Goal: Transaction & Acquisition: Purchase product/service

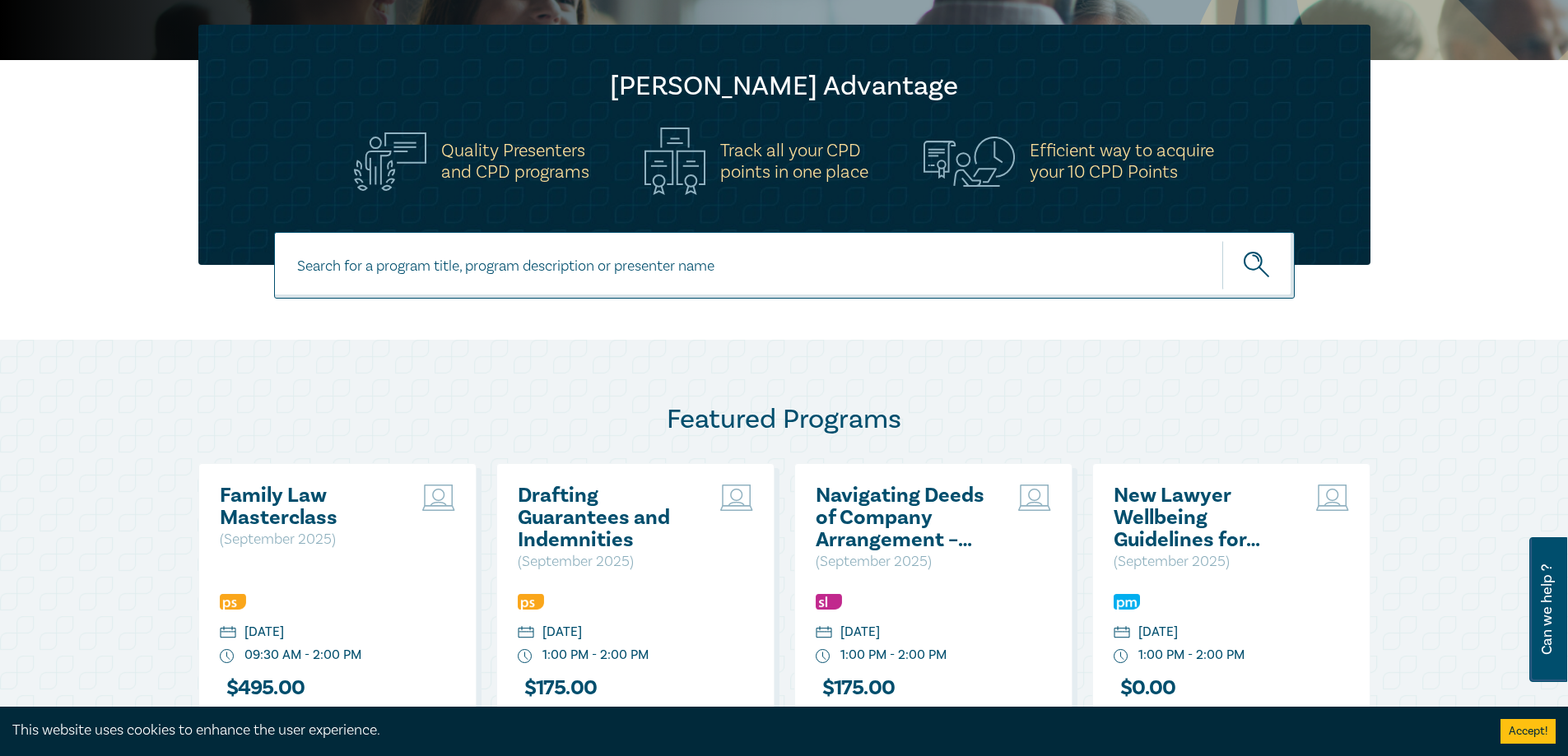
scroll to position [823, 0]
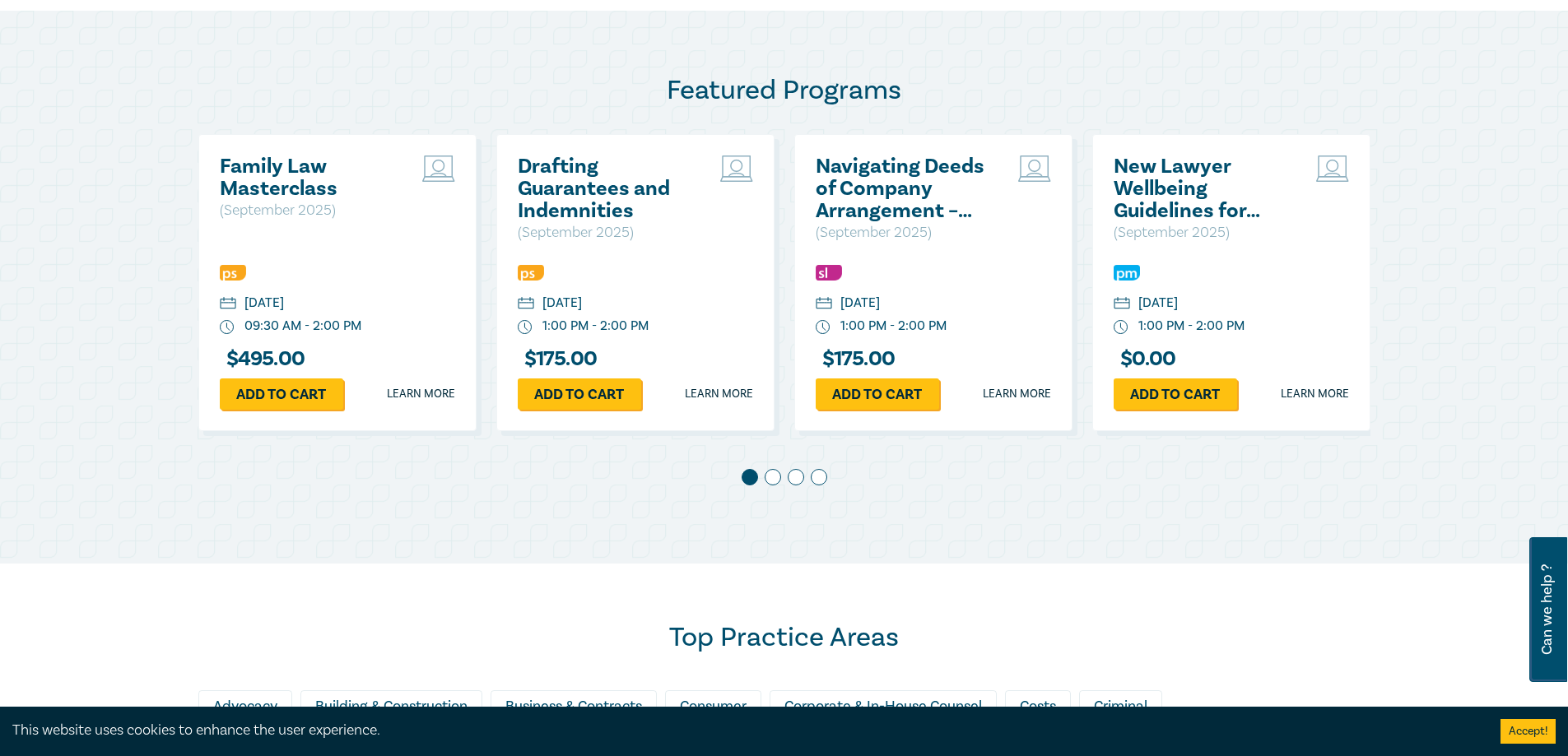
click at [1193, 172] on h2 "New Lawyer Wellbeing Guidelines for Legal Workplaces" at bounding box center [1201, 189] width 177 height 67
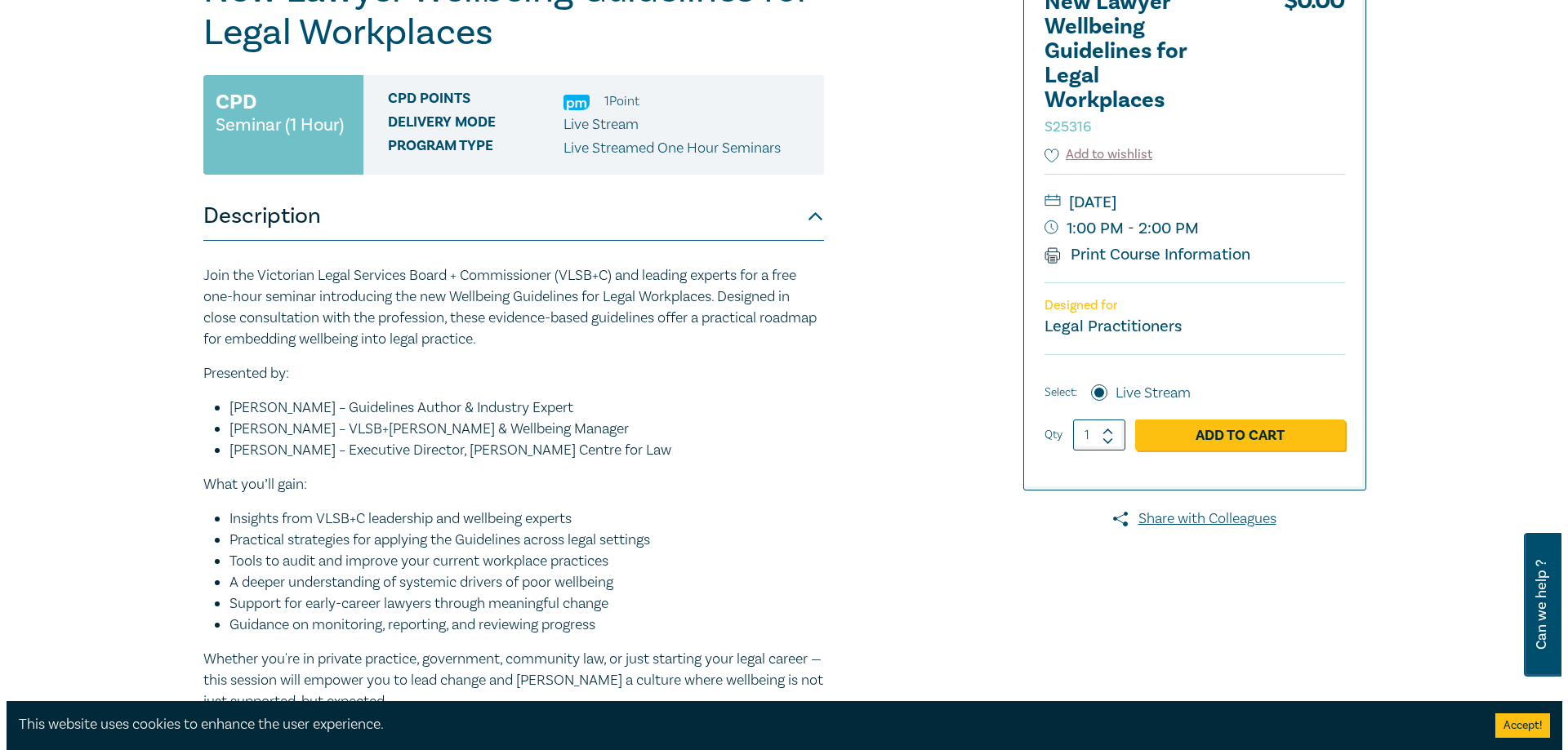
scroll to position [163, 0]
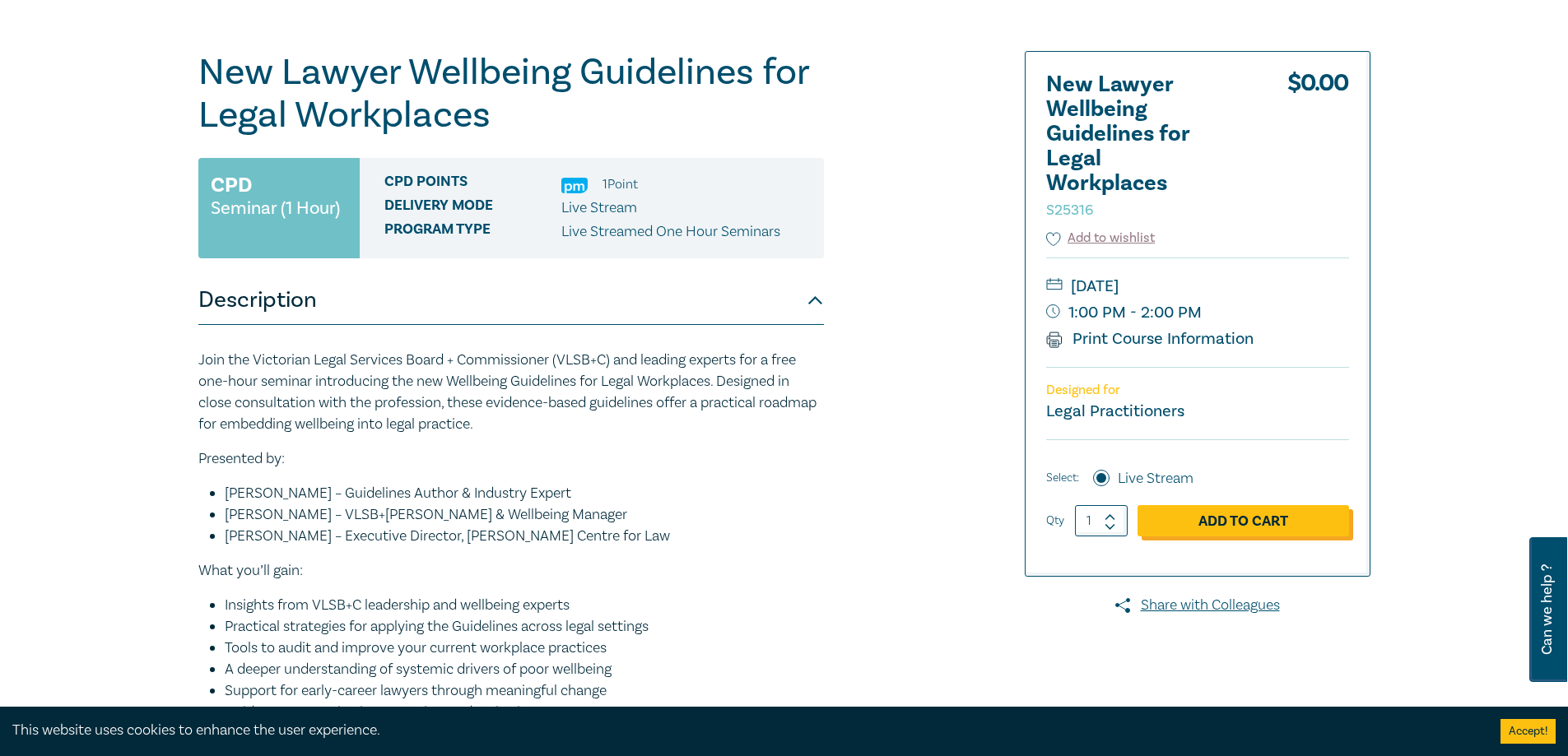
click at [1282, 520] on link "Add to Cart" at bounding box center [1243, 521] width 212 height 32
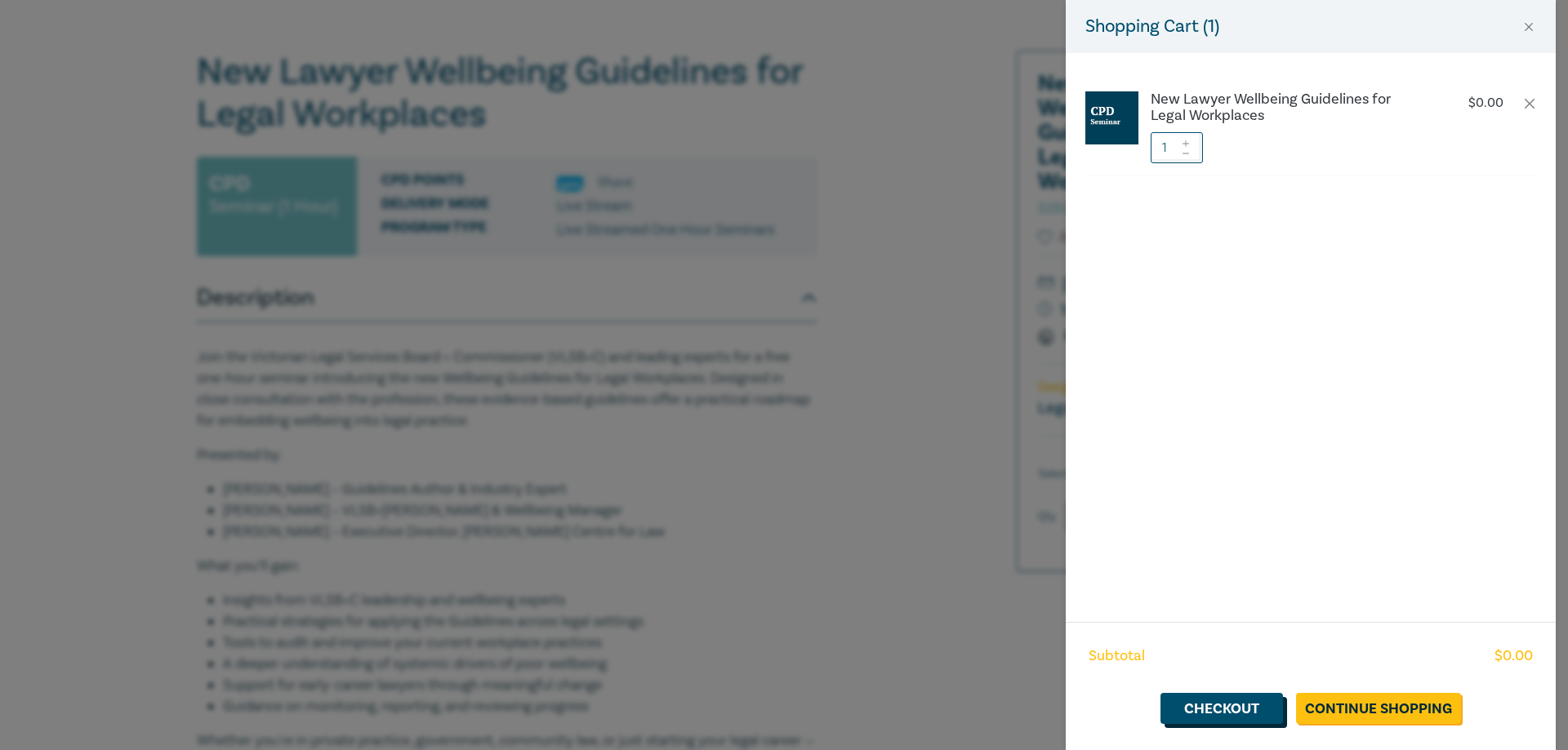
click at [1222, 720] on link "Checkout" at bounding box center [1222, 709] width 122 height 31
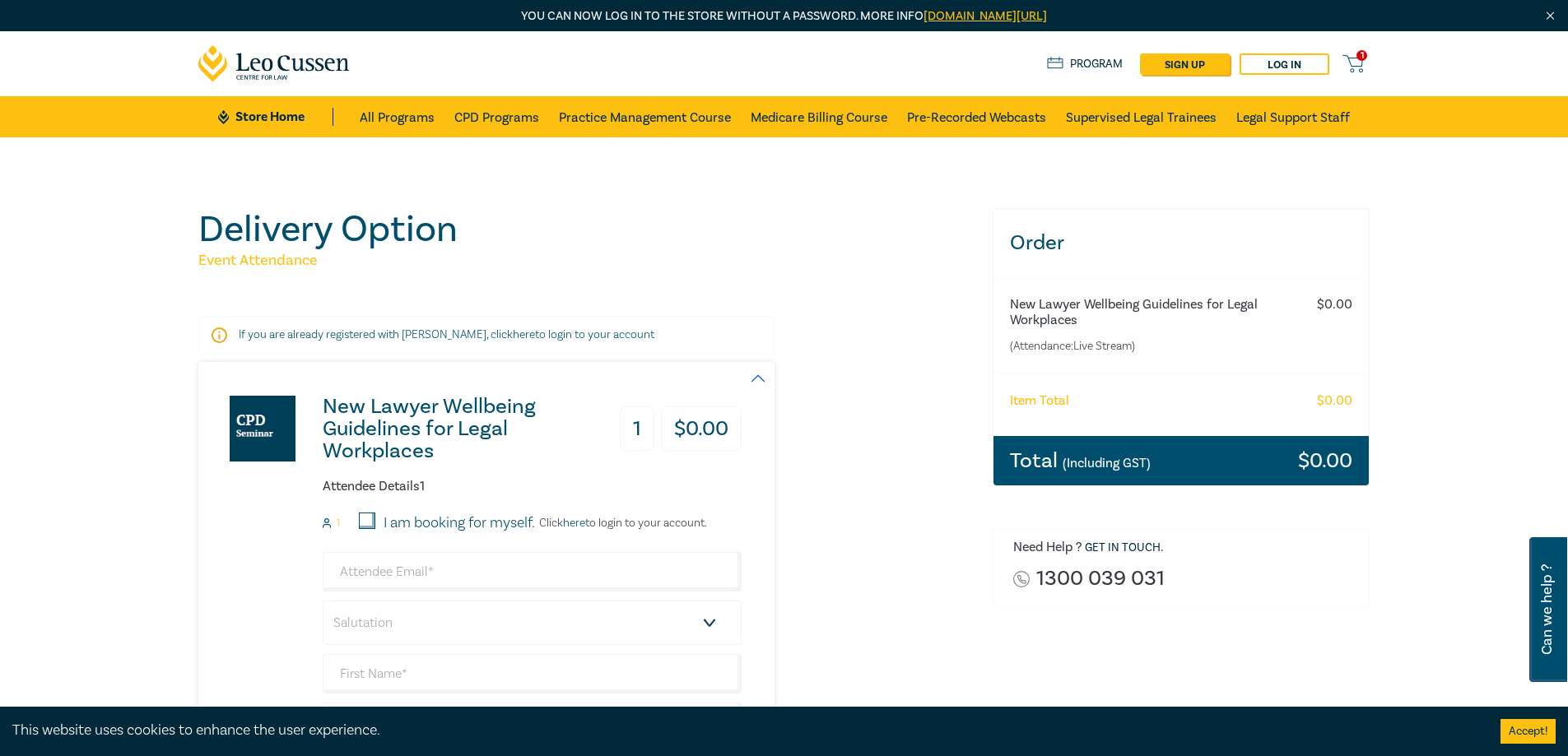
scroll to position [83, 0]
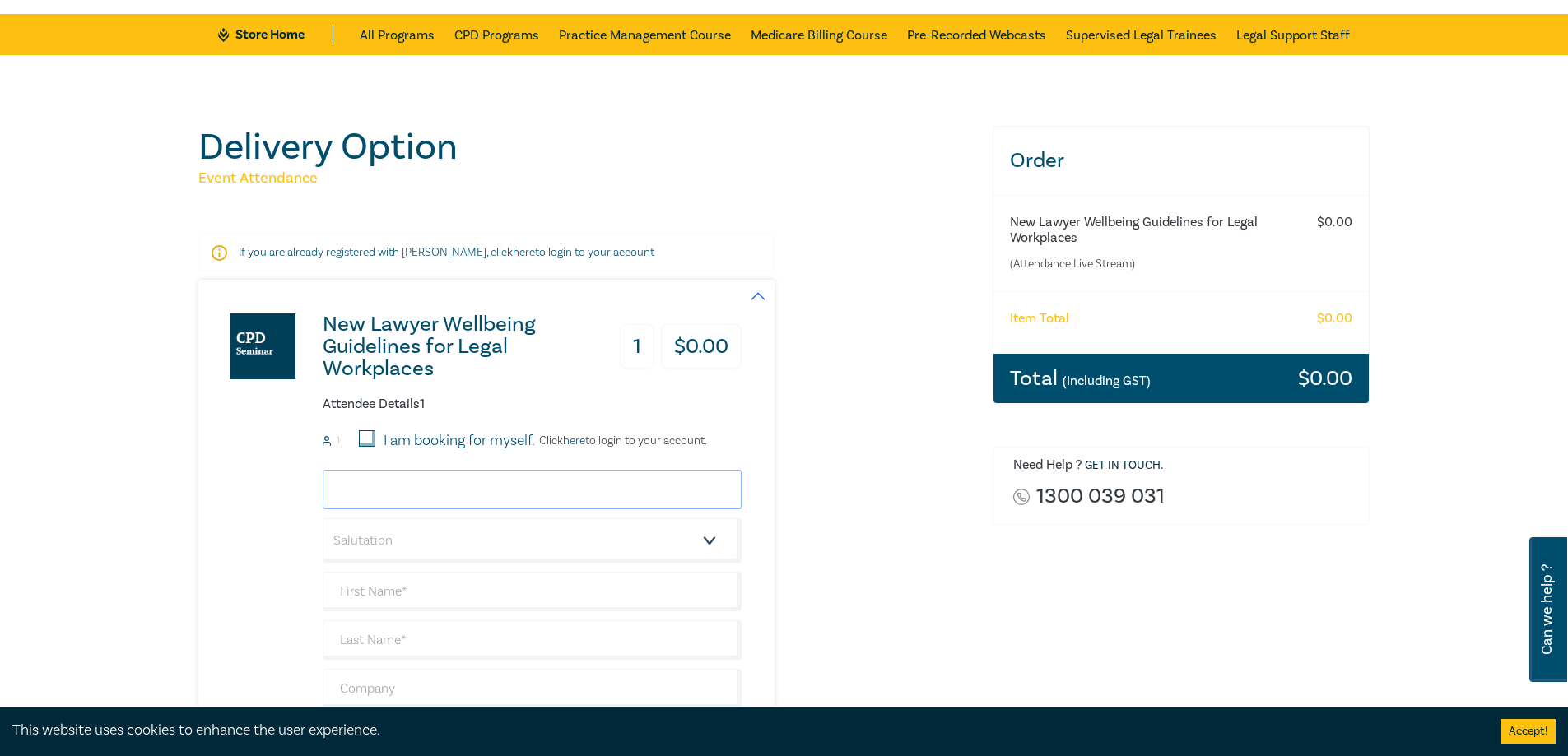
click at [486, 481] on input "email" at bounding box center [532, 489] width 419 height 40
type input "sum@pclc.org.au"
click at [440, 534] on select "Salutation Mr. Mrs. Ms. Miss Dr. Prof. Other" at bounding box center [532, 541] width 419 height 45
select select "Mr."
click at [323, 519] on select "Salutation Mr. Mrs. Ms. Miss Dr. Prof. Other" at bounding box center [532, 541] width 419 height 45
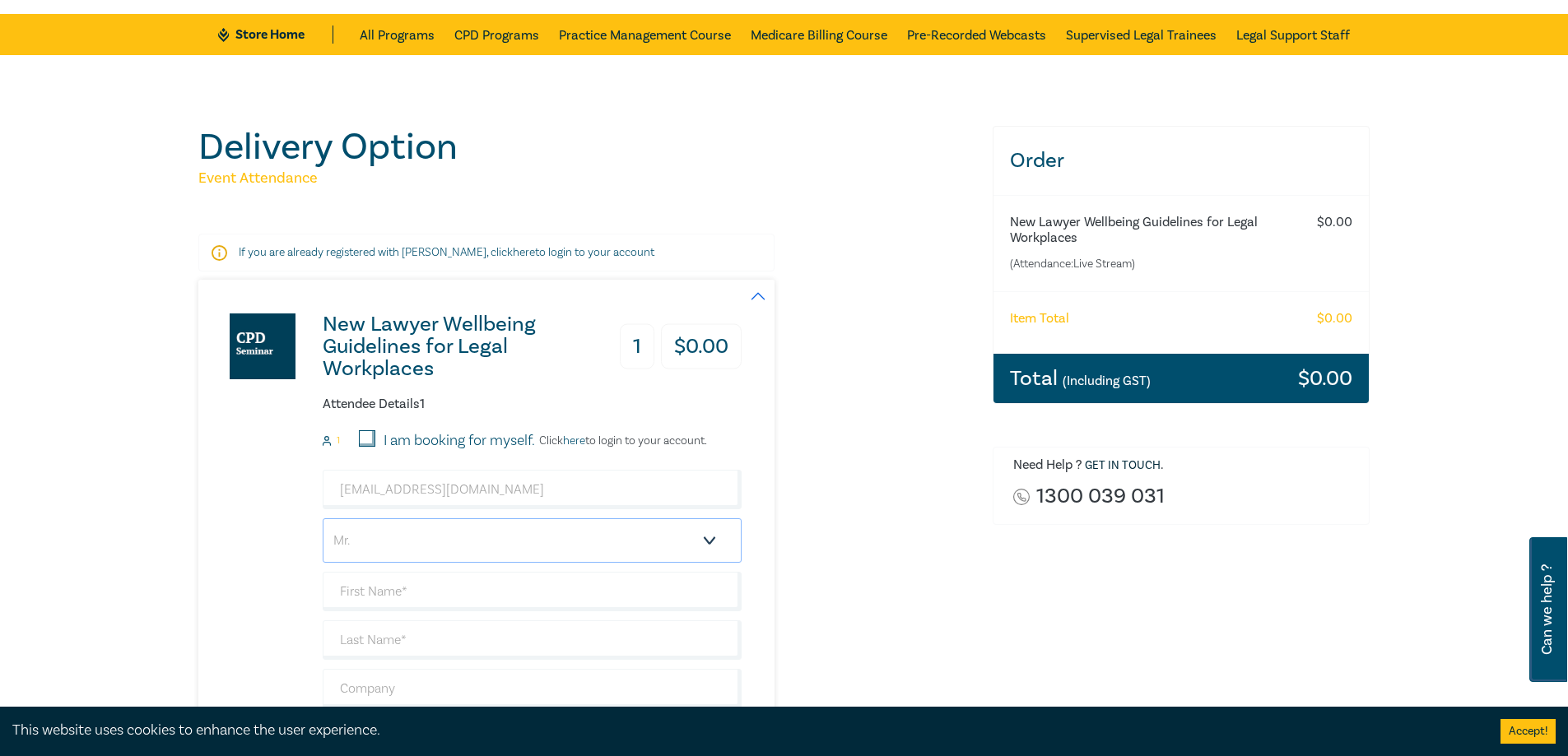
scroll to position [247, 0]
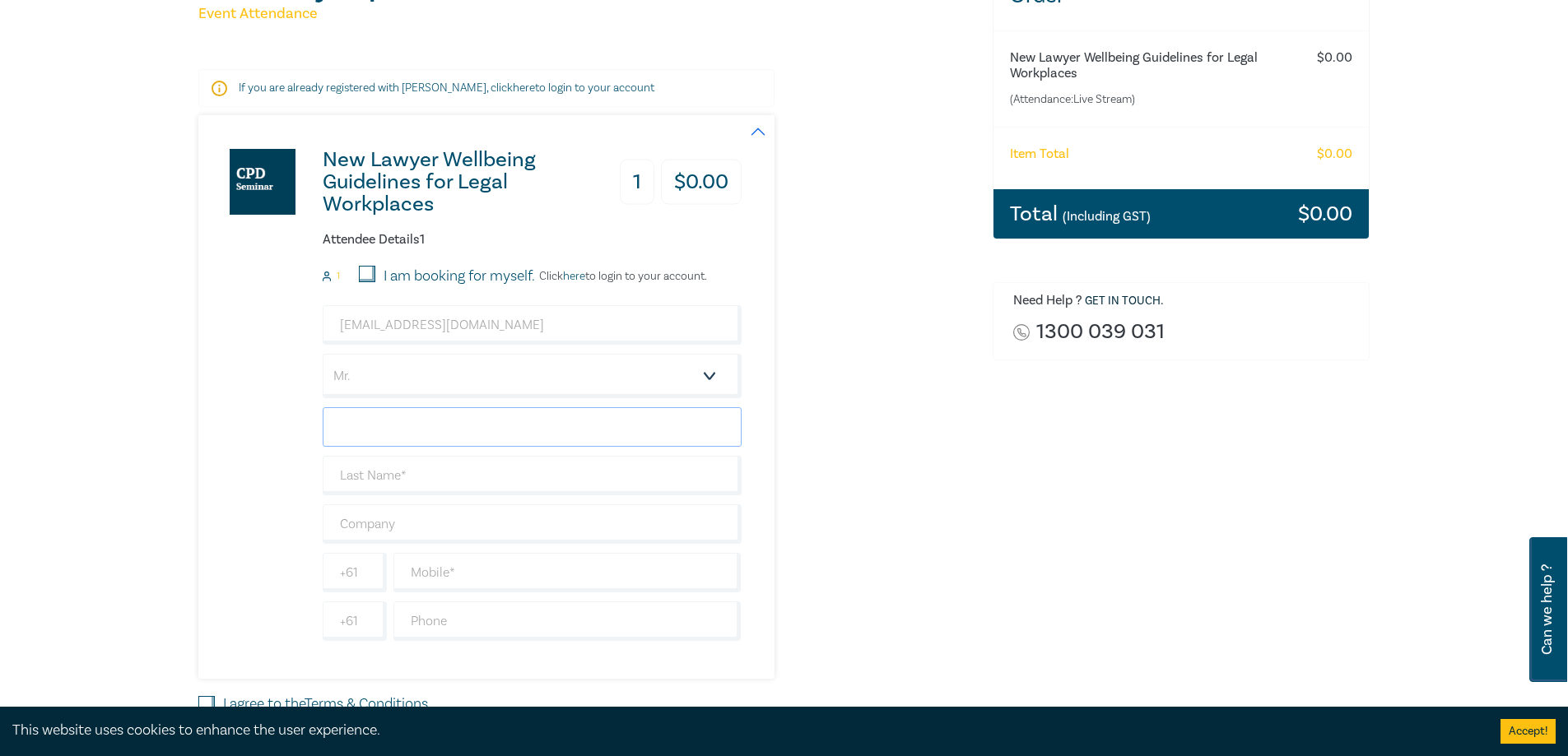
click at [404, 429] on input "text" at bounding box center [532, 426] width 419 height 40
type input "Sokha"
click at [423, 476] on input "text" at bounding box center [532, 476] width 419 height 40
type input "Um"
click at [416, 508] on input "text" at bounding box center [532, 524] width 419 height 40
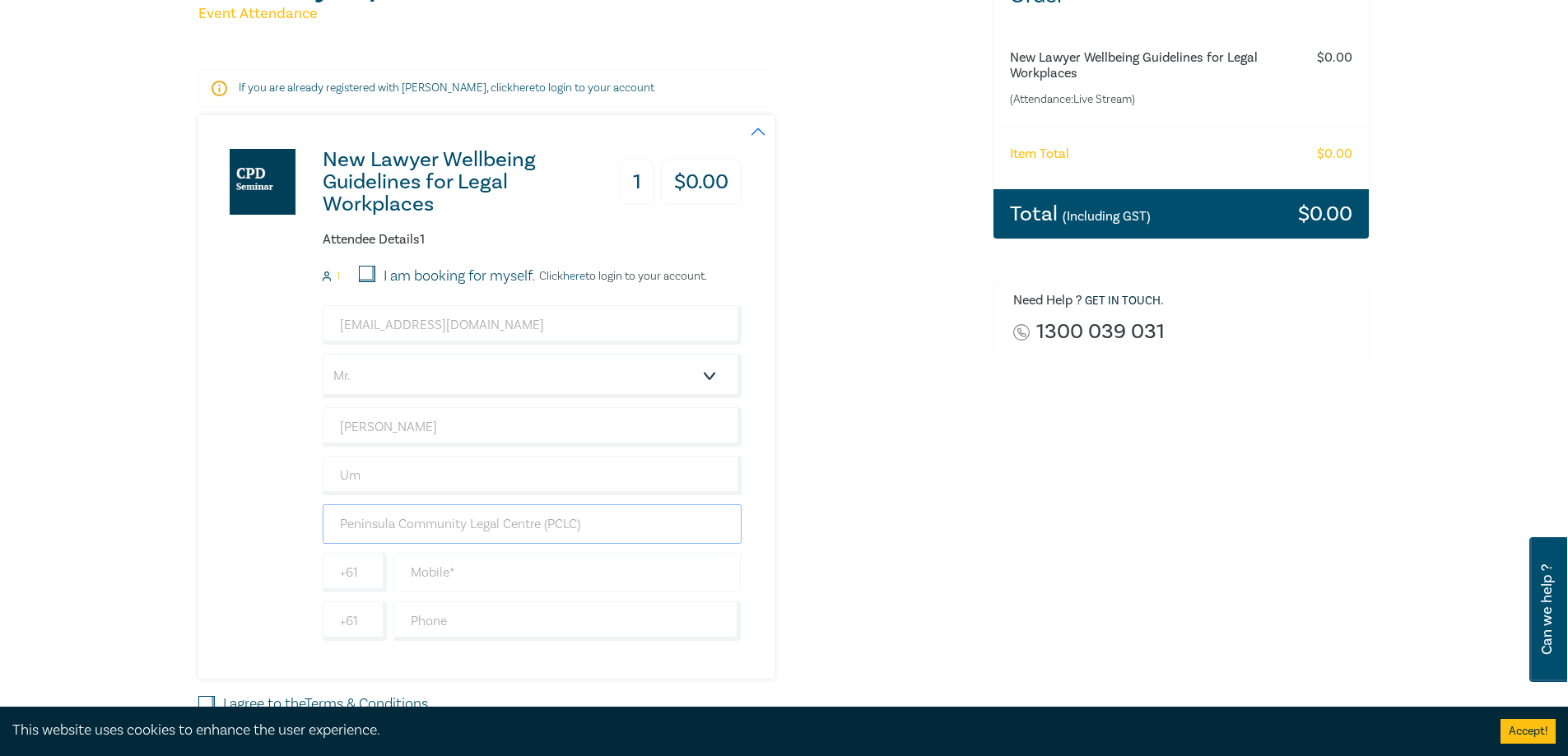
type input "Peninsula Community Legal Centre (PCLC)"
click at [467, 577] on input "text" at bounding box center [567, 572] width 348 height 40
type input "0402 553 151"
click at [479, 624] on input "text" at bounding box center [567, 621] width 348 height 40
type input "03 9783 3600"
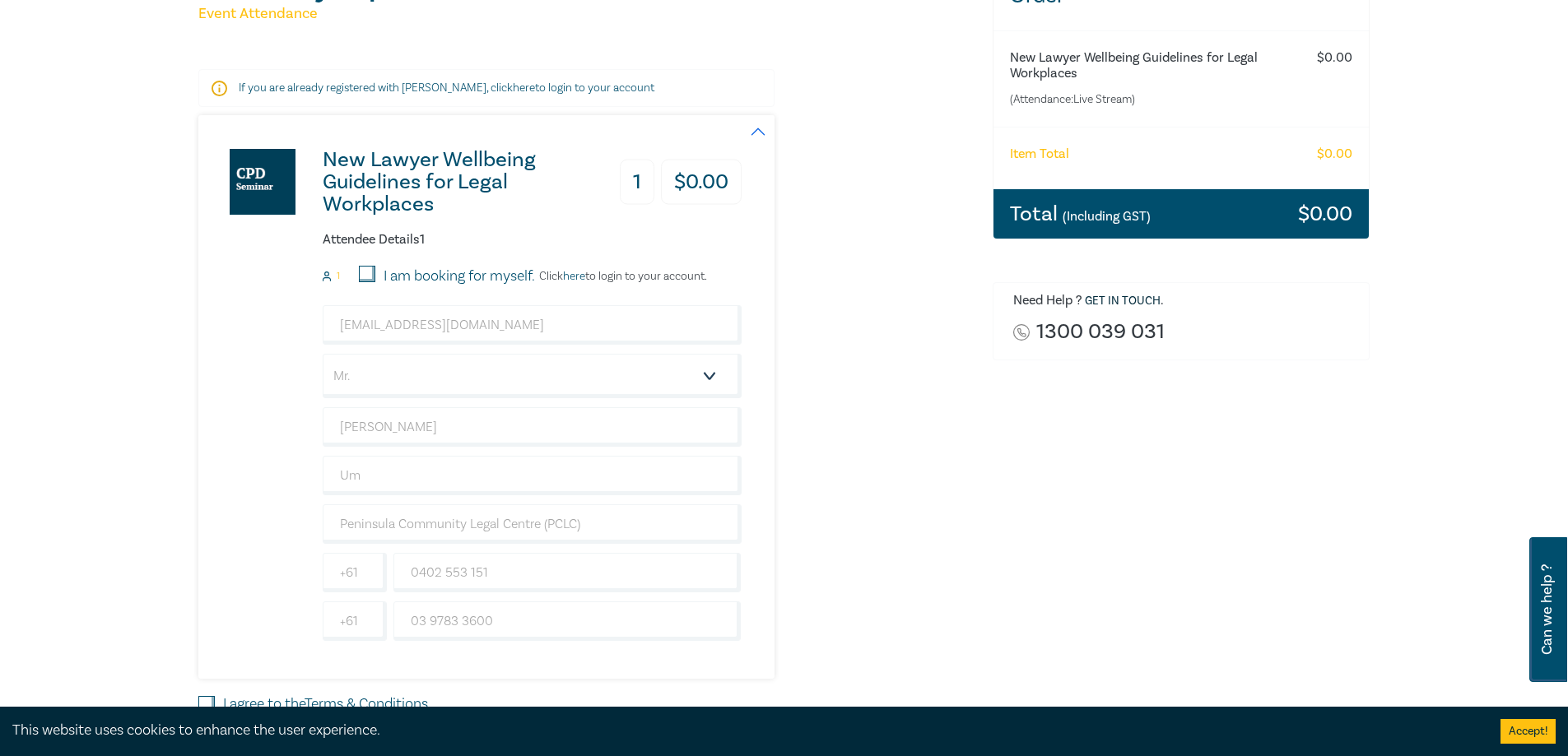
click at [1034, 595] on div "Order New Lawyer Wellbeing Guidelines for Legal Workplaces (Attendance: Live St…" at bounding box center [1182, 382] width 397 height 842
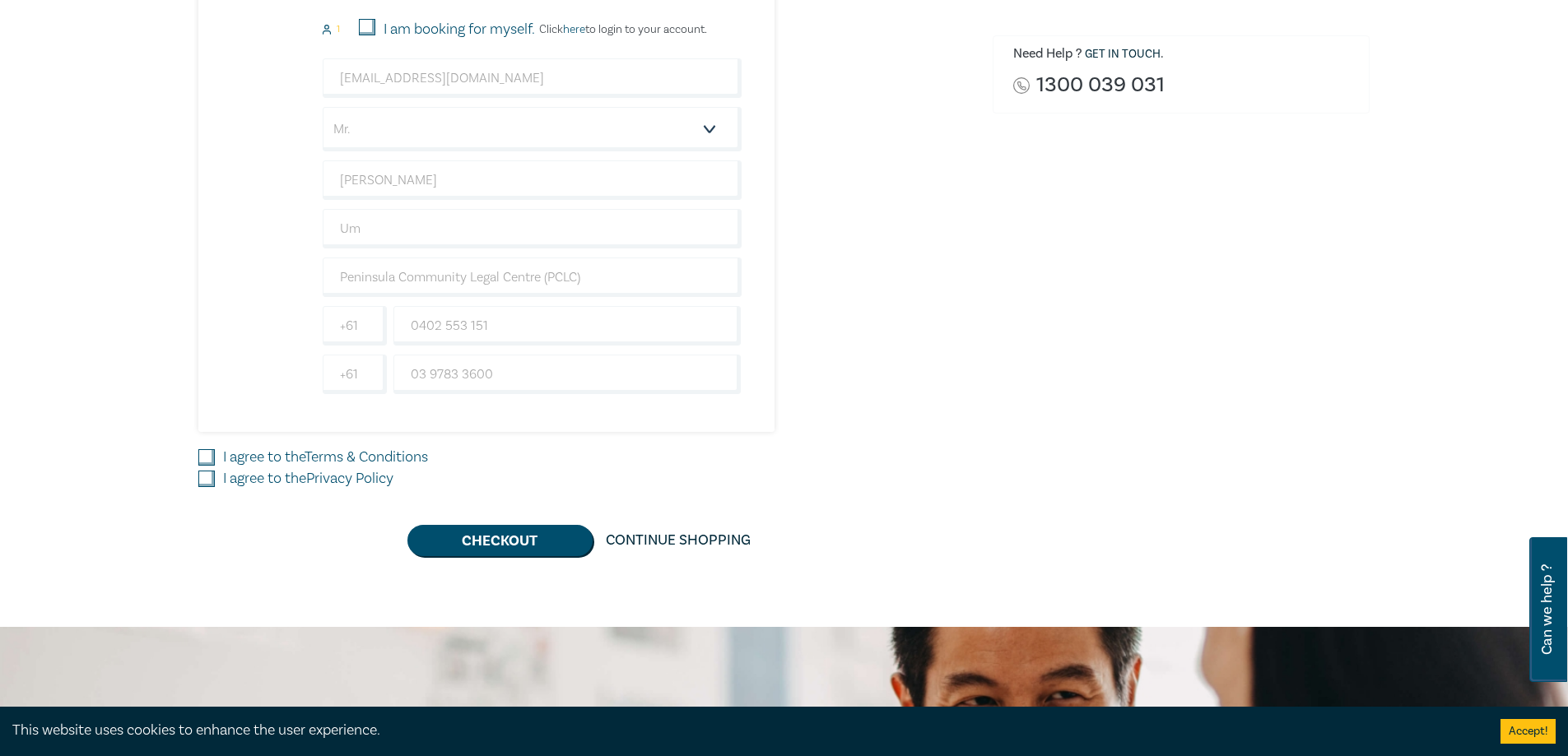
click at [202, 458] on input "I agree to the Terms & Conditions" at bounding box center [207, 457] width 17 height 17
checkbox input "true"
click at [201, 479] on input "I agree to the Privacy Policy" at bounding box center [207, 478] width 17 height 17
checkbox input "true"
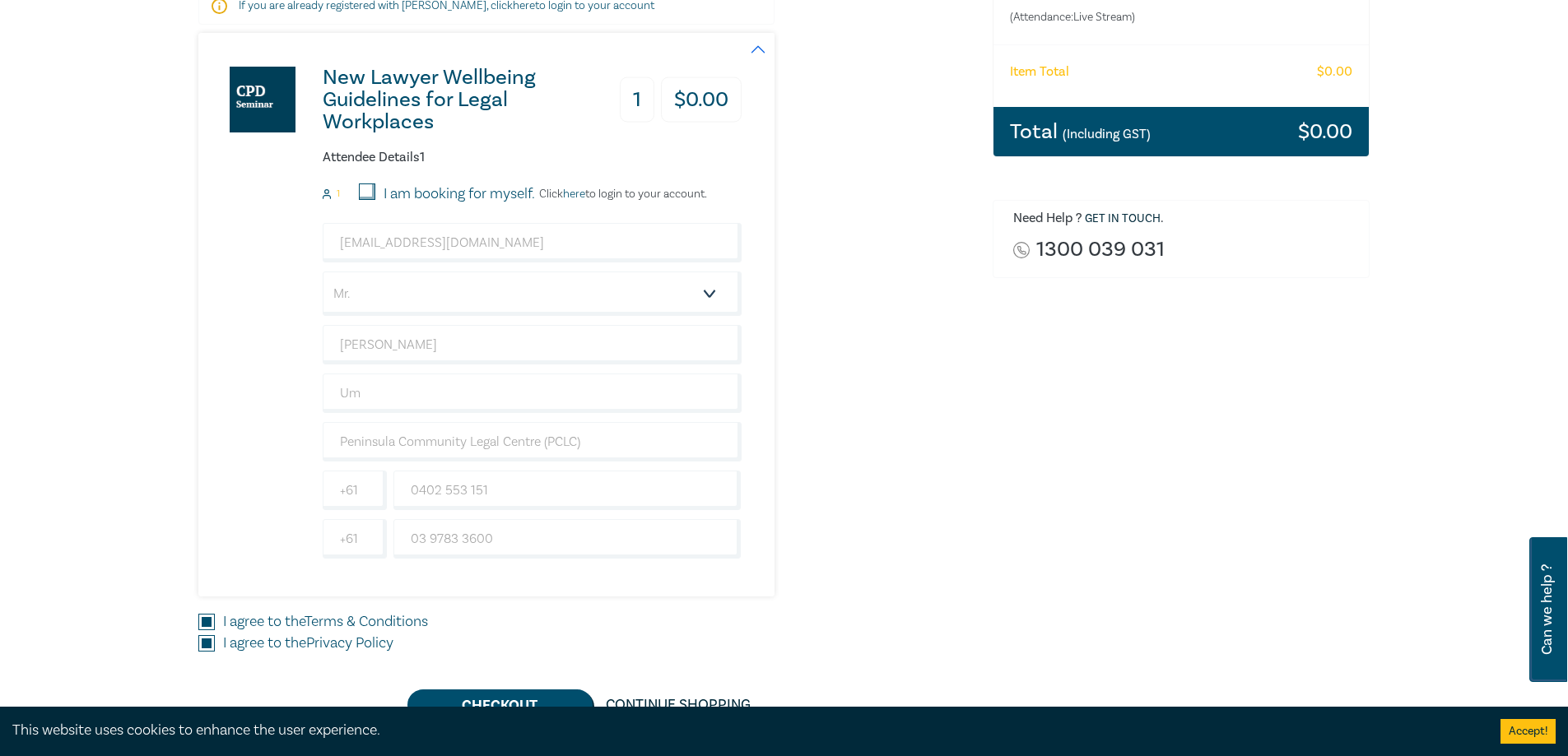
scroll to position [576, 0]
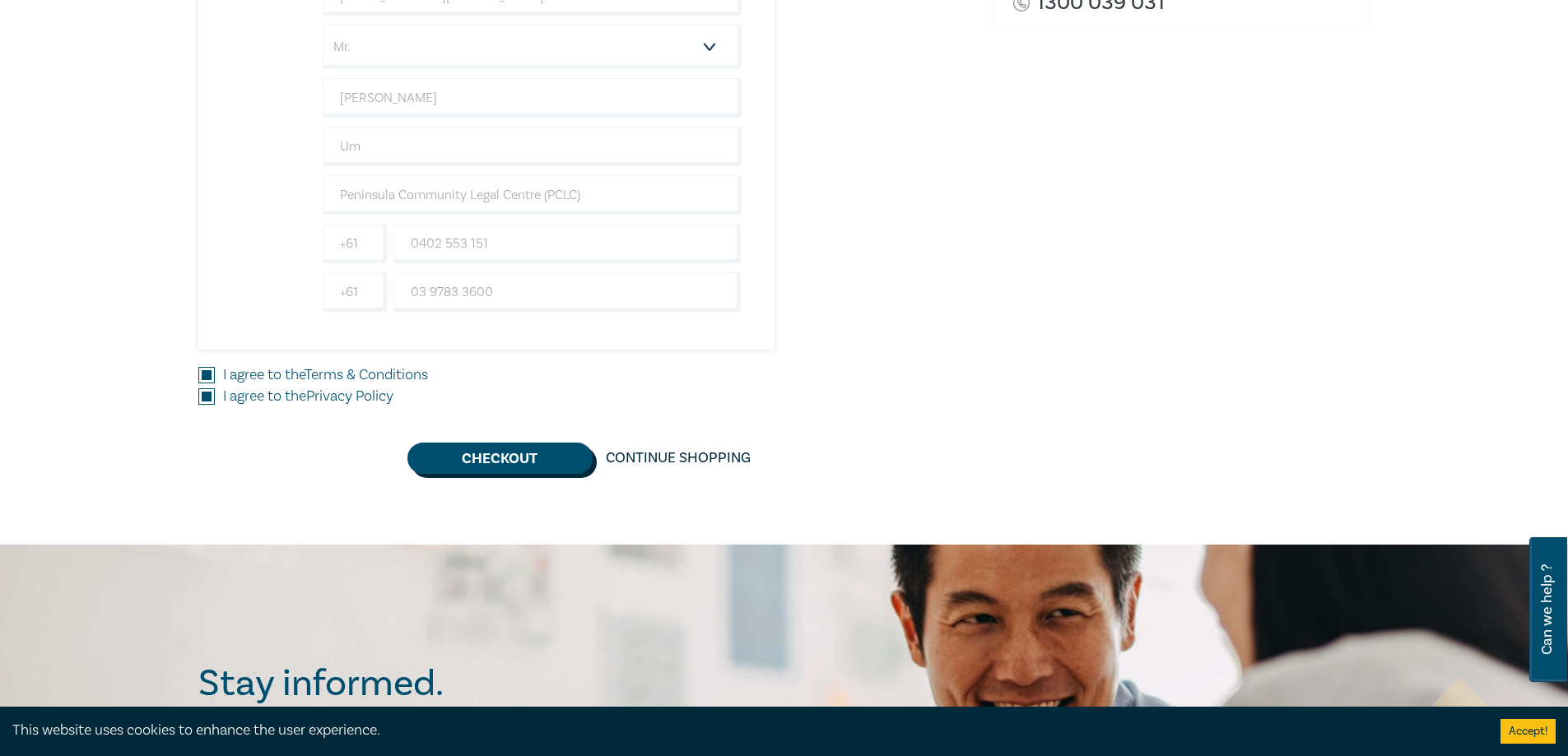
click at [499, 455] on button "Checkout" at bounding box center [500, 459] width 186 height 32
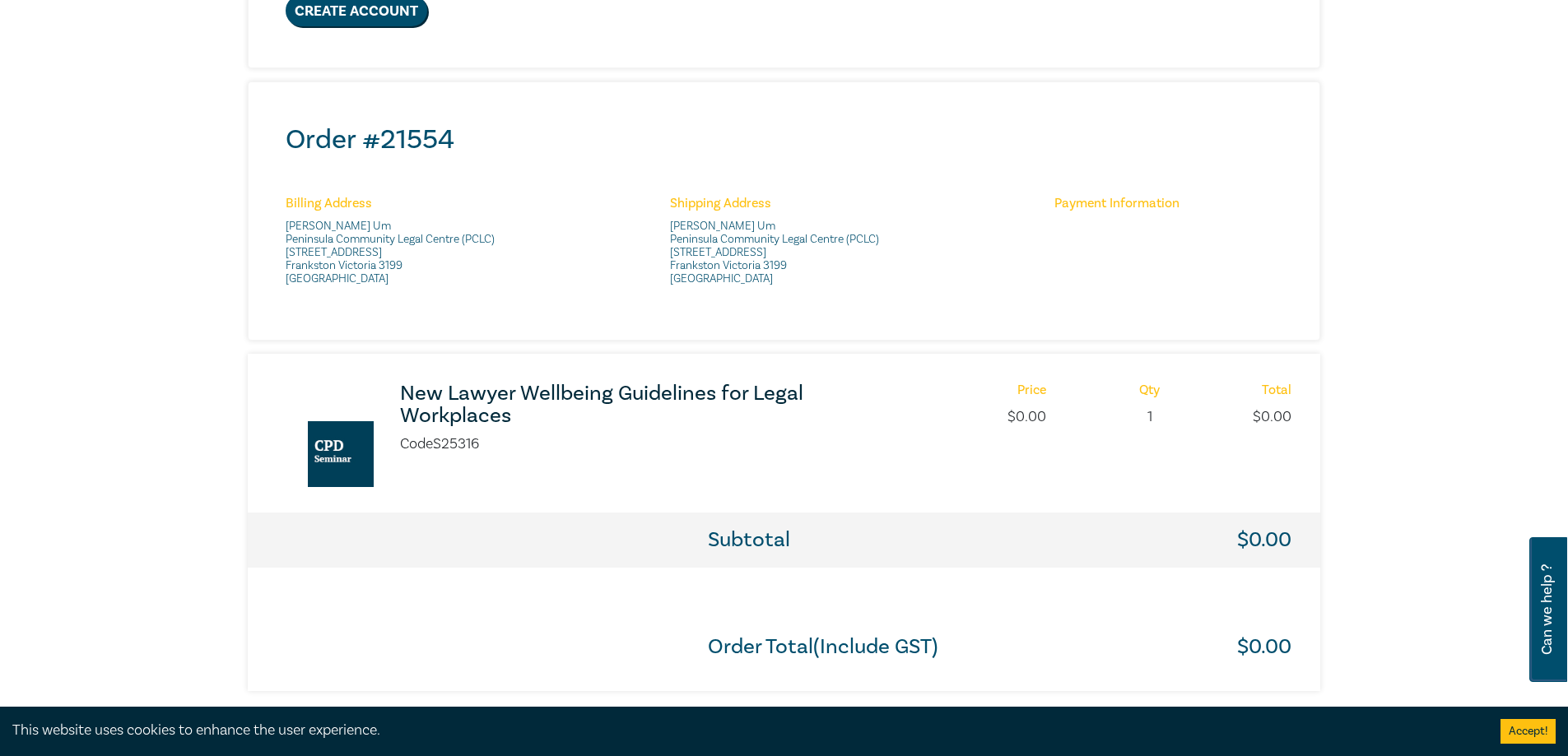
scroll to position [658, 0]
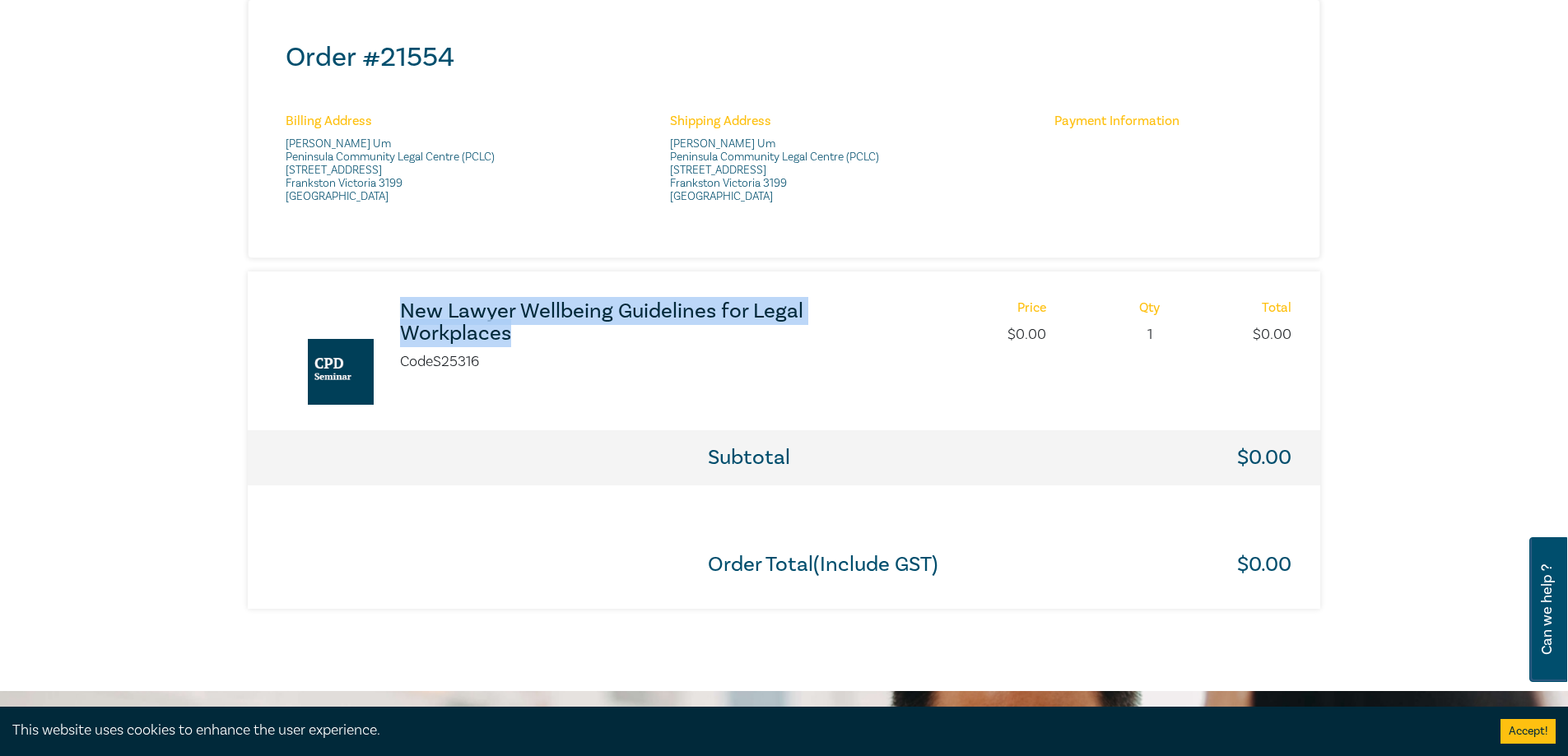
drag, startPoint x: 398, startPoint y: 311, endPoint x: 509, endPoint y: 343, distance: 115.5
click at [509, 343] on div "New Lawyer Wellbeing Guidelines for Legal Workplaces Code S25316" at bounding box center [618, 337] width 456 height 72
copy h3 "New Lawyer Wellbeing Guidelines for Legal Workplaces"
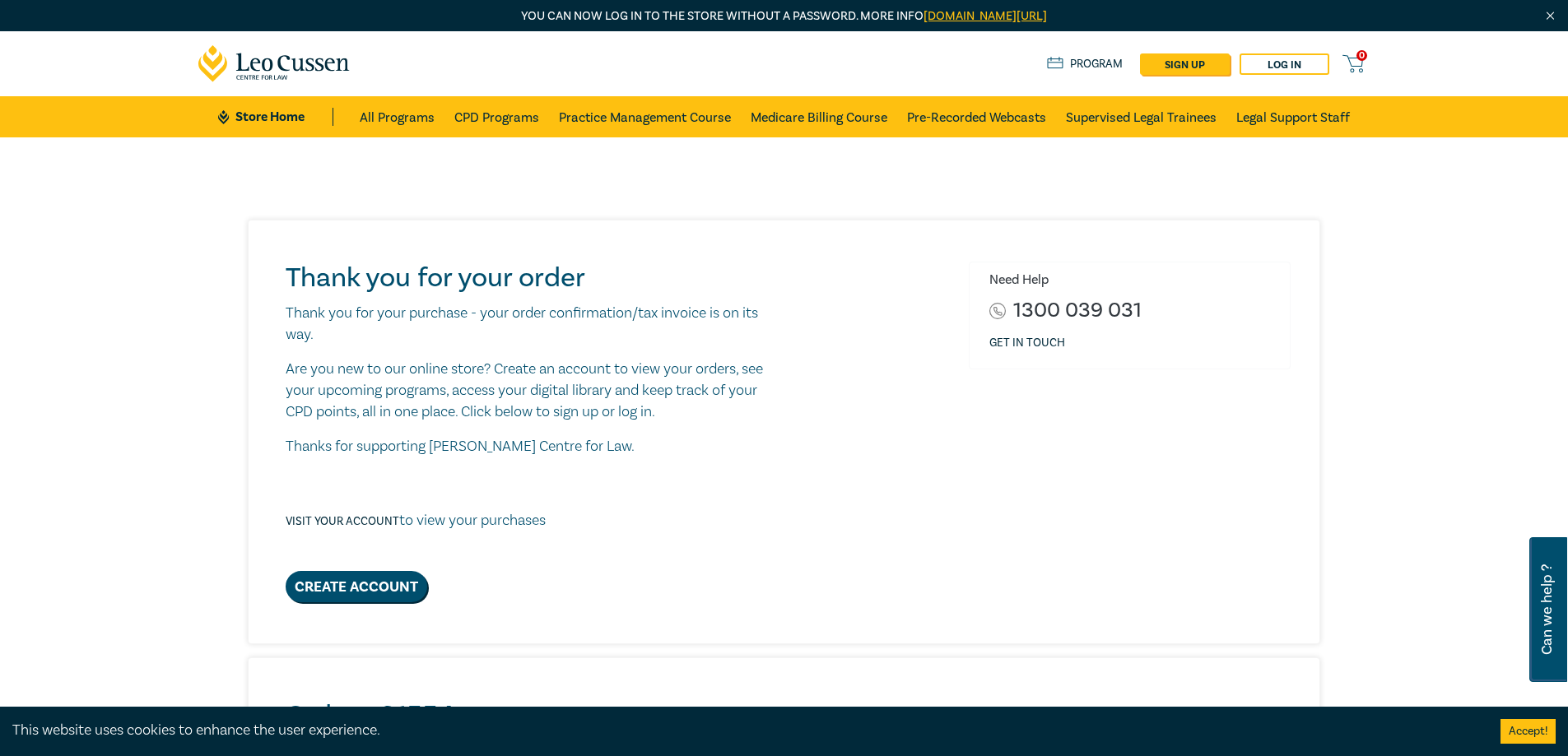
scroll to position [411, 0]
